Goal: Find specific page/section: Find specific page/section

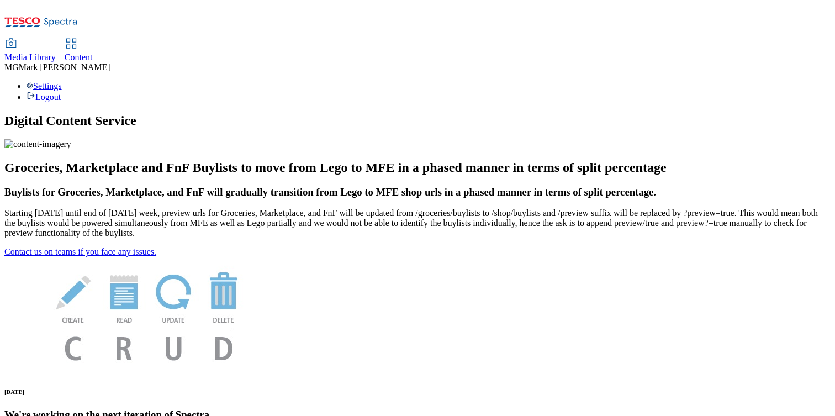
click at [56, 39] on link "Media Library" at bounding box center [29, 50] width 51 height 23
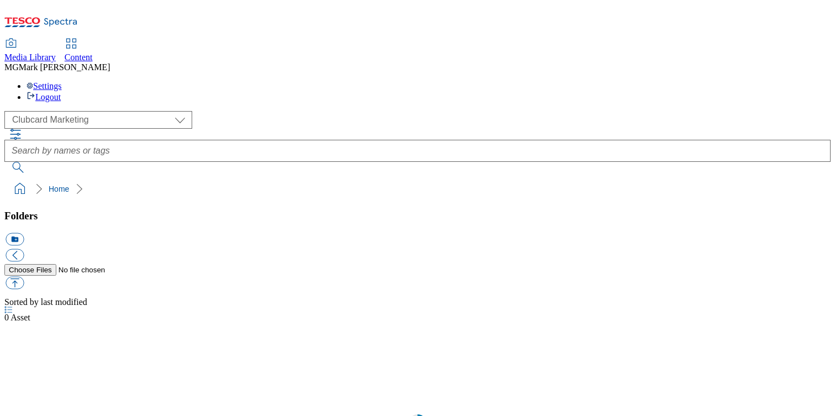
scroll to position [1, 0]
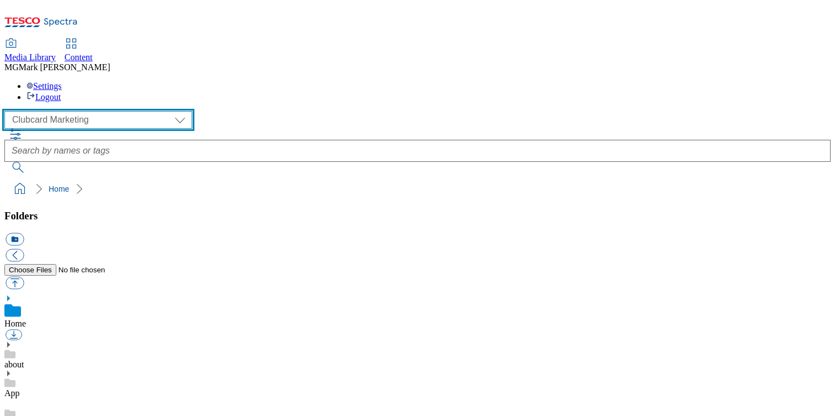
click at [105, 111] on select "Clubcard Marketing Dotcom UK FnF Stores GHS Marketing [GEOGRAPHIC_DATA] GHS Pro…" at bounding box center [98, 120] width 188 height 18
select select "flare-ghs-mktg"
